Goal: Check status: Check status

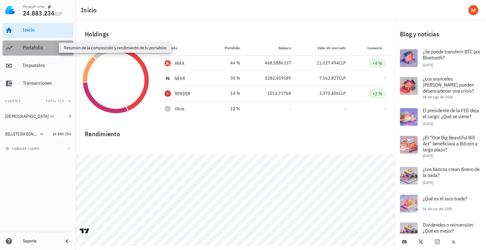
click at [34, 50] on div "Portafolio" at bounding box center [47, 48] width 48 height 6
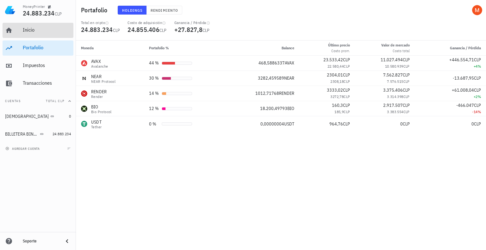
click at [34, 28] on div "Inicio" at bounding box center [47, 30] width 48 height 6
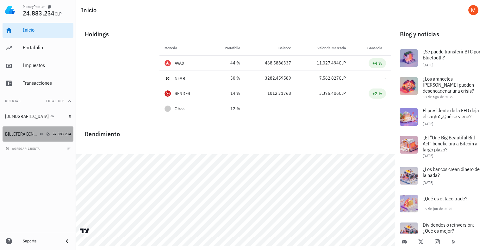
click at [31, 136] on div "BILLETERA BINANCE" at bounding box center [22, 134] width 34 height 5
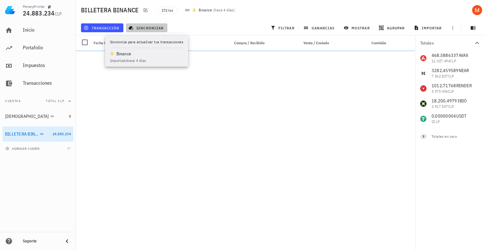
click at [153, 27] on span "sincronizar" at bounding box center [147, 27] width 34 height 5
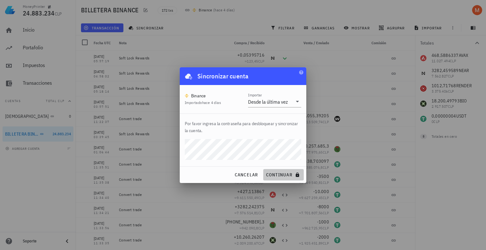
click at [274, 173] on span "continuar" at bounding box center [283, 175] width 35 height 6
